Goal: Information Seeking & Learning: Learn about a topic

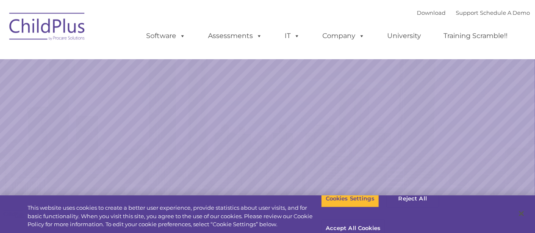
select select "MEDIUM"
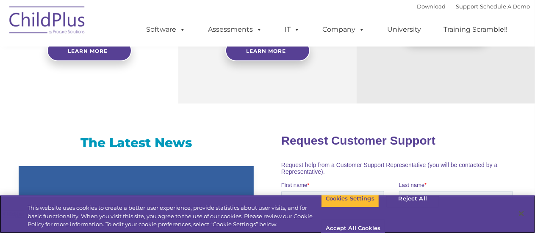
scroll to position [480, 0]
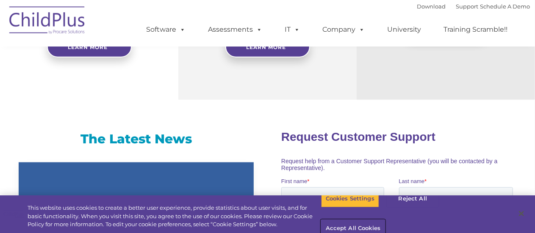
click at [385, 220] on button "Accept All Cookies" at bounding box center [353, 229] width 64 height 18
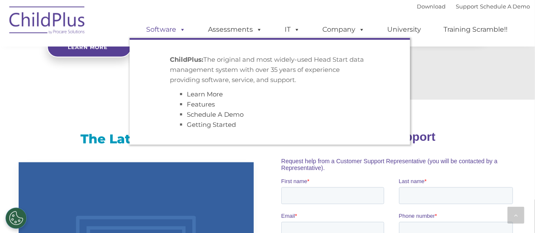
click at [152, 34] on link "Software" at bounding box center [166, 29] width 56 height 17
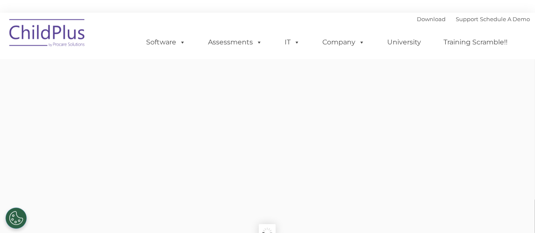
type input ""
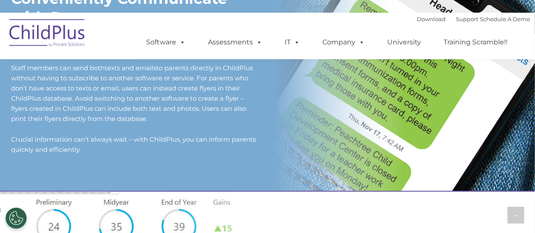
scroll to position [830, 0]
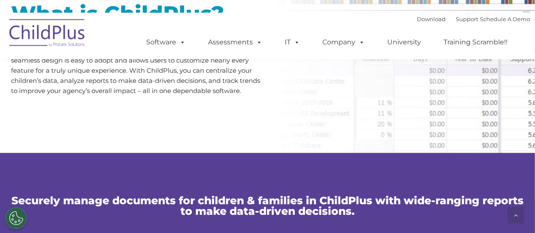
scroll to position [474, 0]
